Goal: Task Accomplishment & Management: Use online tool/utility

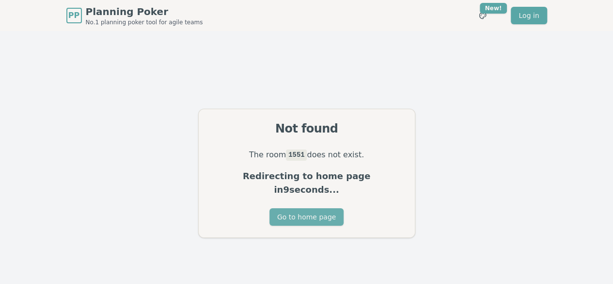
click at [310, 208] on button "Go to home page" at bounding box center [307, 216] width 74 height 17
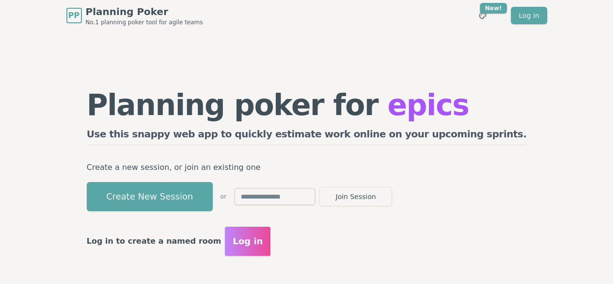
click at [213, 185] on button "Create New Session" at bounding box center [150, 196] width 126 height 29
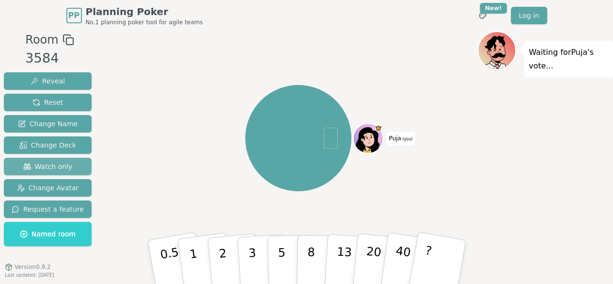
click at [55, 173] on button "Watch only" at bounding box center [48, 166] width 88 height 17
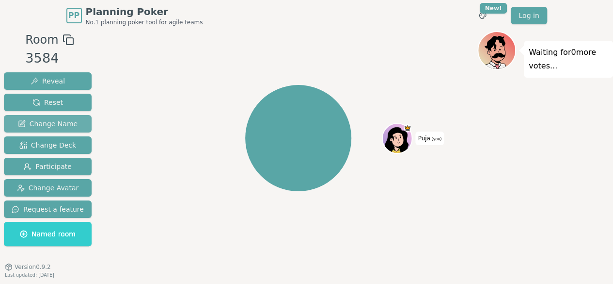
click at [58, 125] on span "Change Name" at bounding box center [48, 124] width 60 height 10
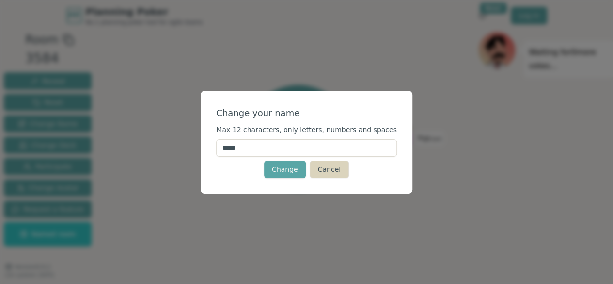
click at [321, 172] on button "Cancel" at bounding box center [329, 169] width 39 height 17
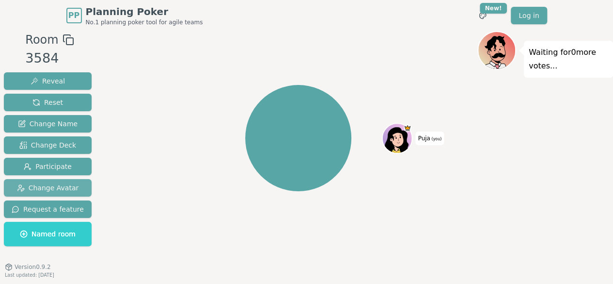
click at [57, 187] on span "Change Avatar" at bounding box center [48, 188] width 62 height 10
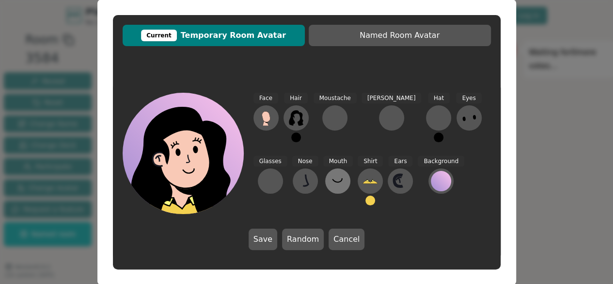
click at [330, 184] on icon at bounding box center [338, 181] width 16 height 16
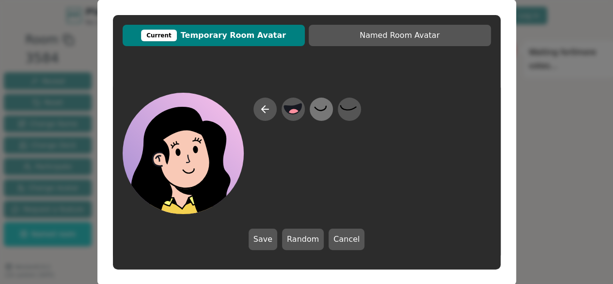
click at [325, 112] on icon at bounding box center [321, 109] width 19 height 22
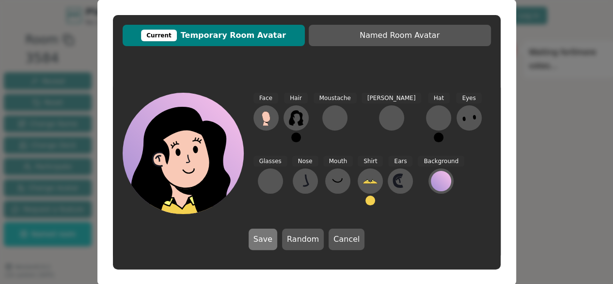
click at [265, 241] on button "Save" at bounding box center [263, 238] width 29 height 21
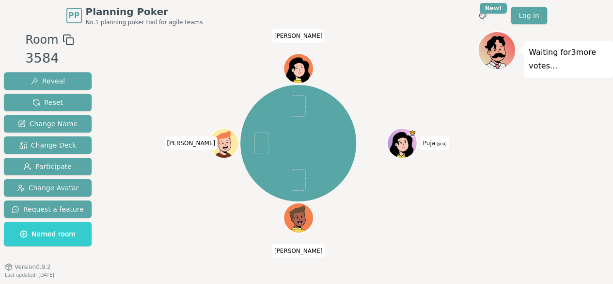
click at [533, 152] on div "Waiting for 3 more votes..." at bounding box center [546, 164] width 136 height 267
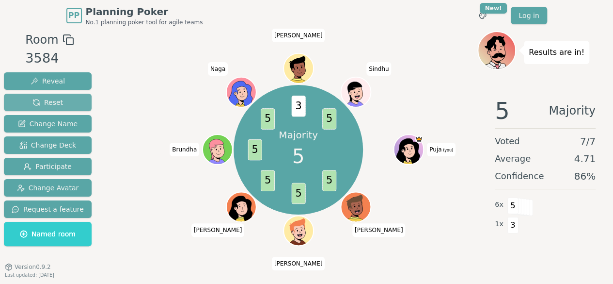
click at [52, 98] on span "Reset" at bounding box center [47, 102] width 31 height 10
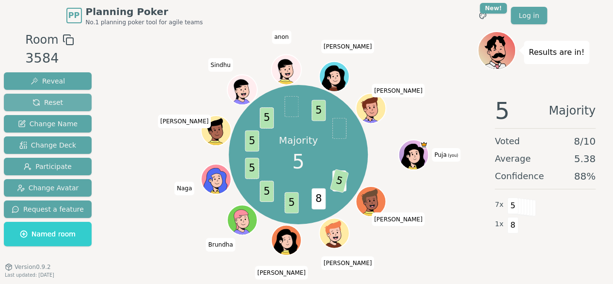
click at [49, 100] on span "Reset" at bounding box center [47, 102] width 31 height 10
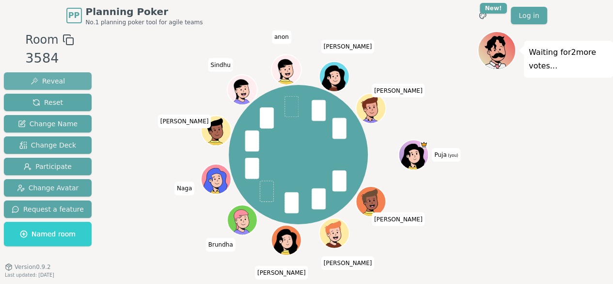
click at [59, 82] on span "Reveal" at bounding box center [48, 81] width 34 height 10
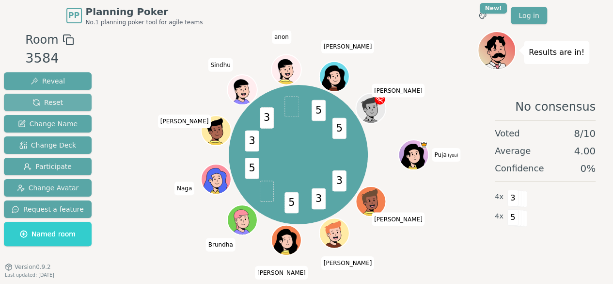
click at [53, 101] on span "Reset" at bounding box center [47, 102] width 31 height 10
